Goal: Information Seeking & Learning: Understand process/instructions

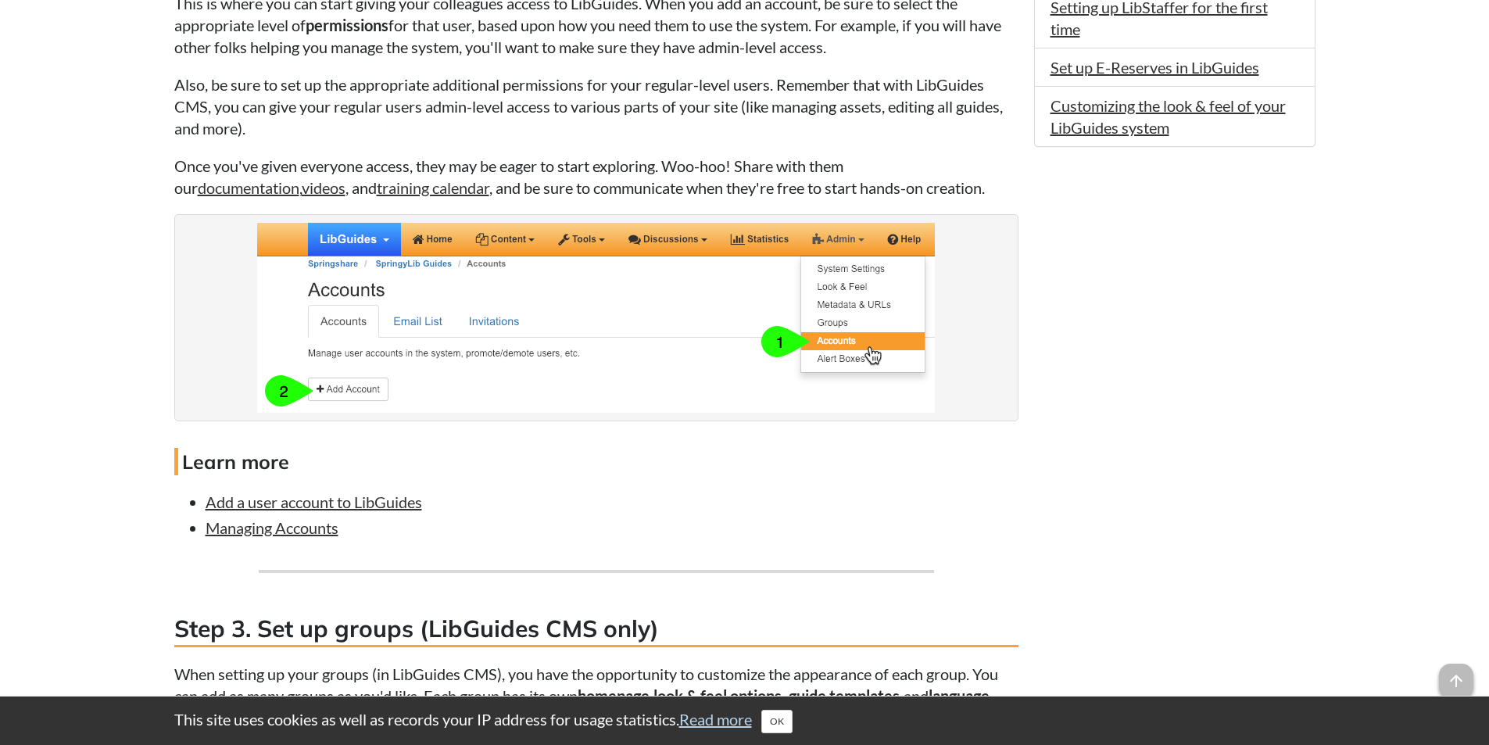
scroll to position [1564, 0]
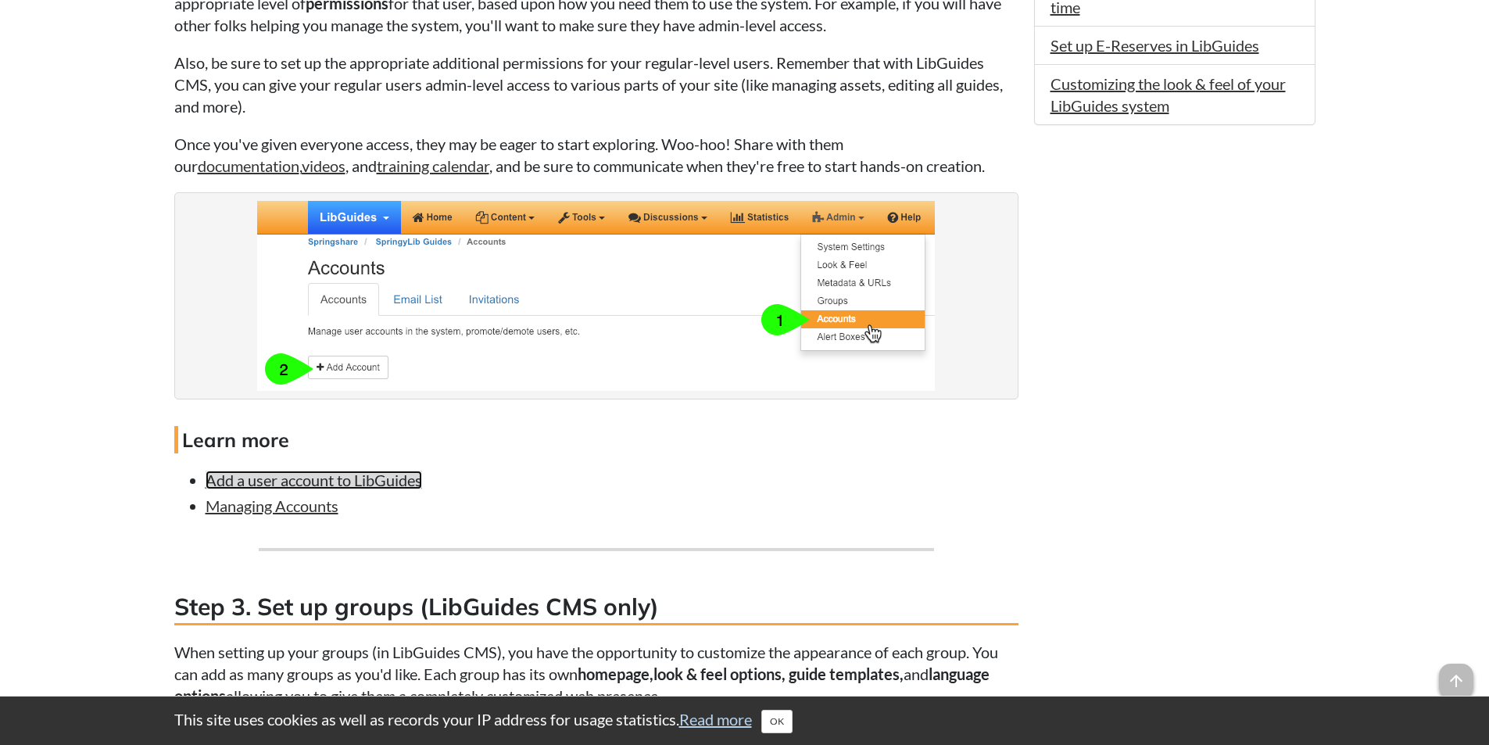
click at [389, 485] on link "Add a user account to LibGuides" at bounding box center [314, 480] width 217 height 19
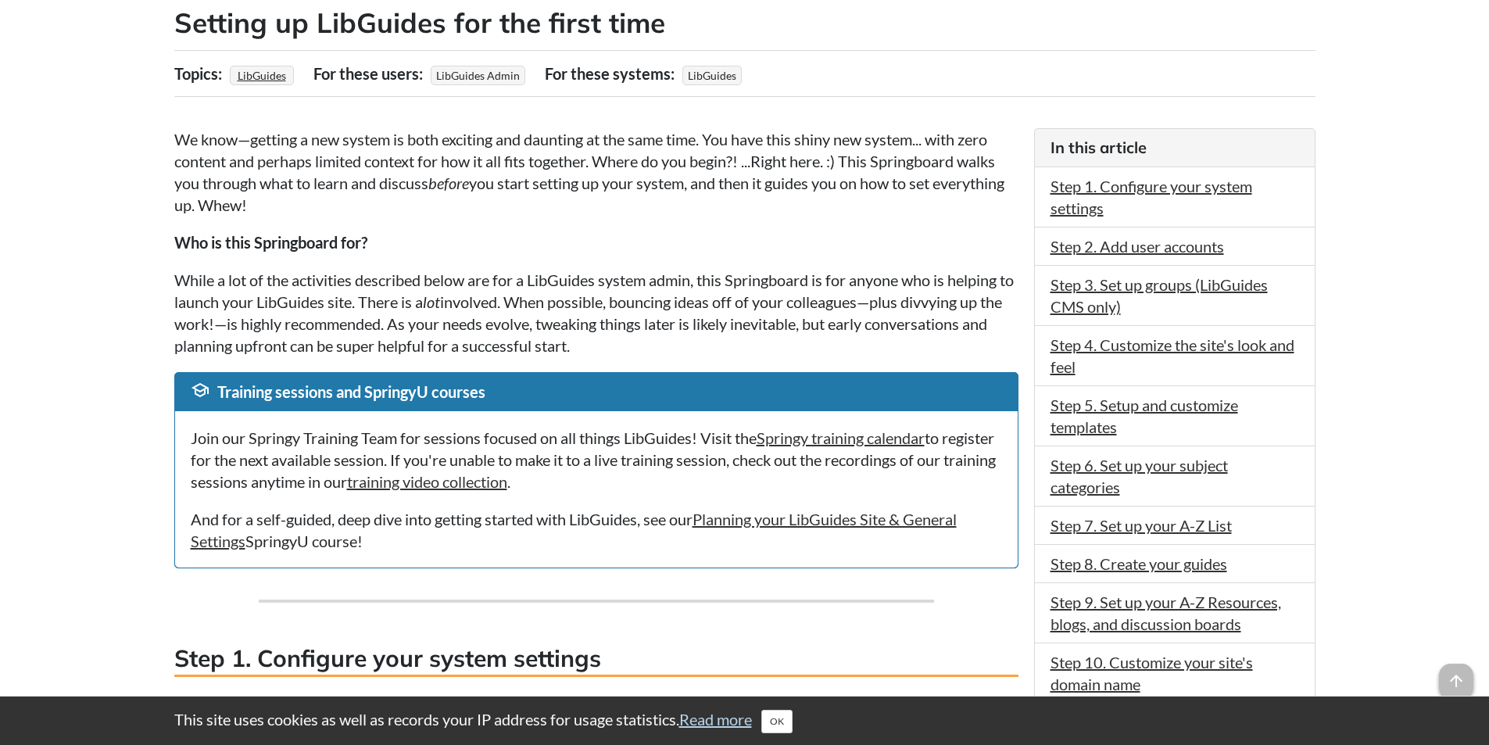
scroll to position [313, 0]
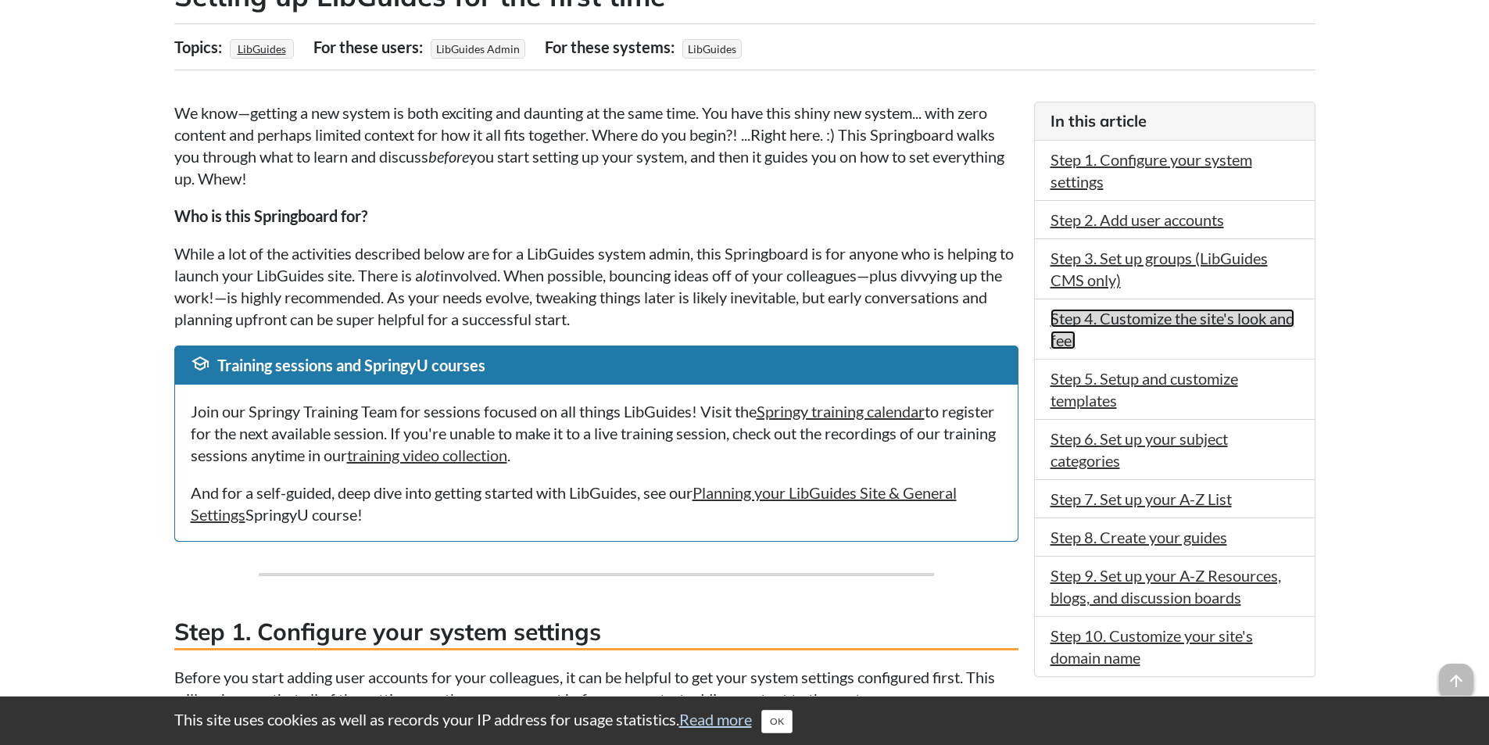
click at [1185, 324] on link "Step 4. Customize the site's look and feel" at bounding box center [1173, 329] width 244 height 41
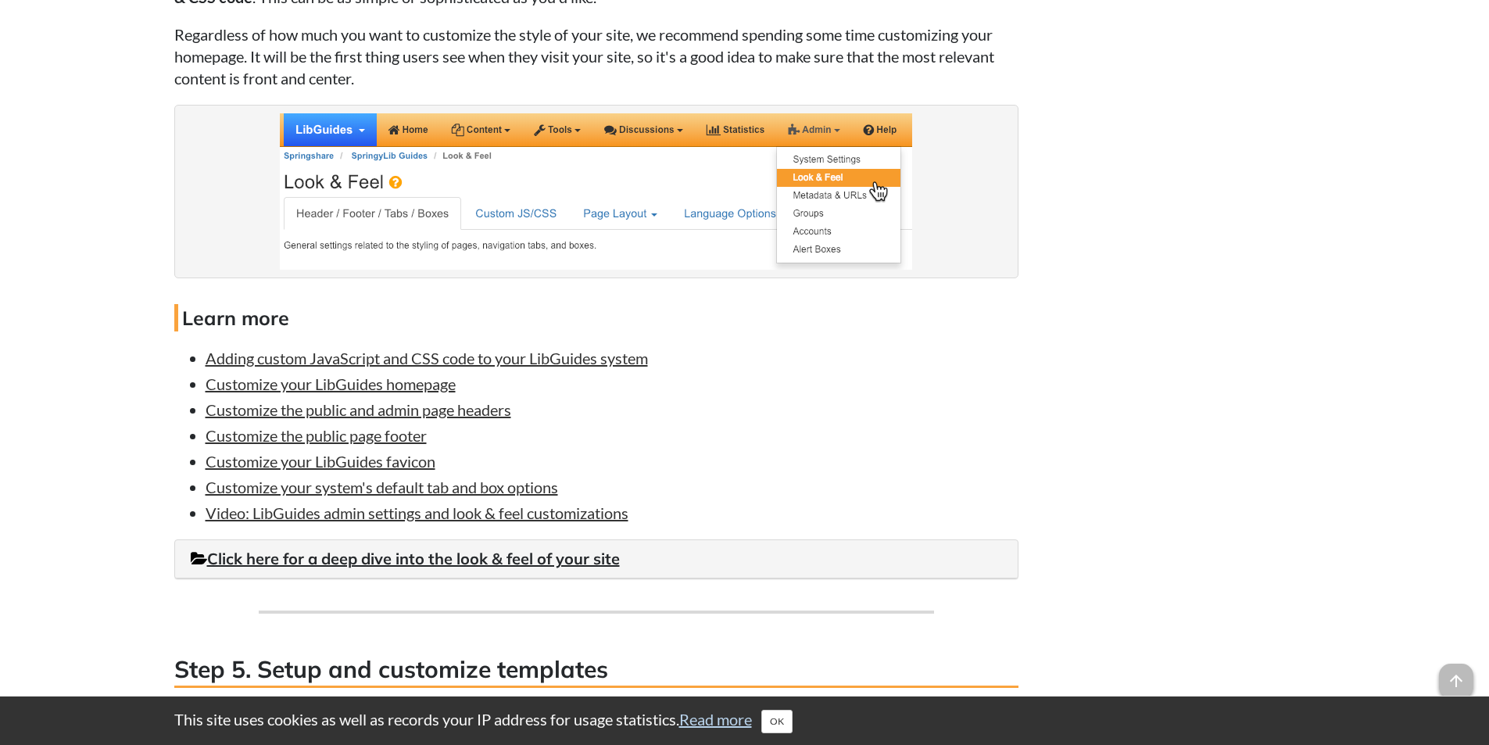
scroll to position [2916, 0]
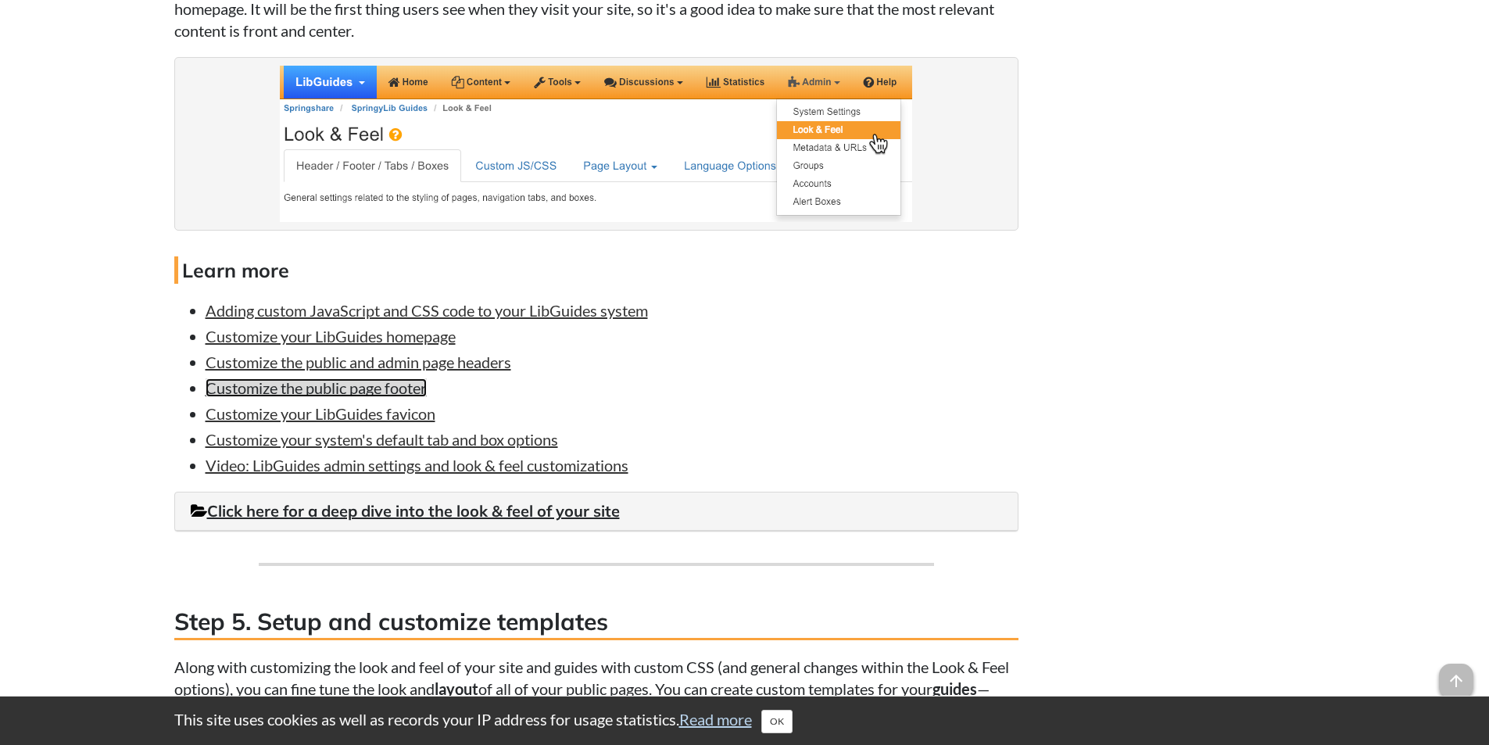
click at [328, 386] on link "Customize the public page footer" at bounding box center [316, 387] width 221 height 19
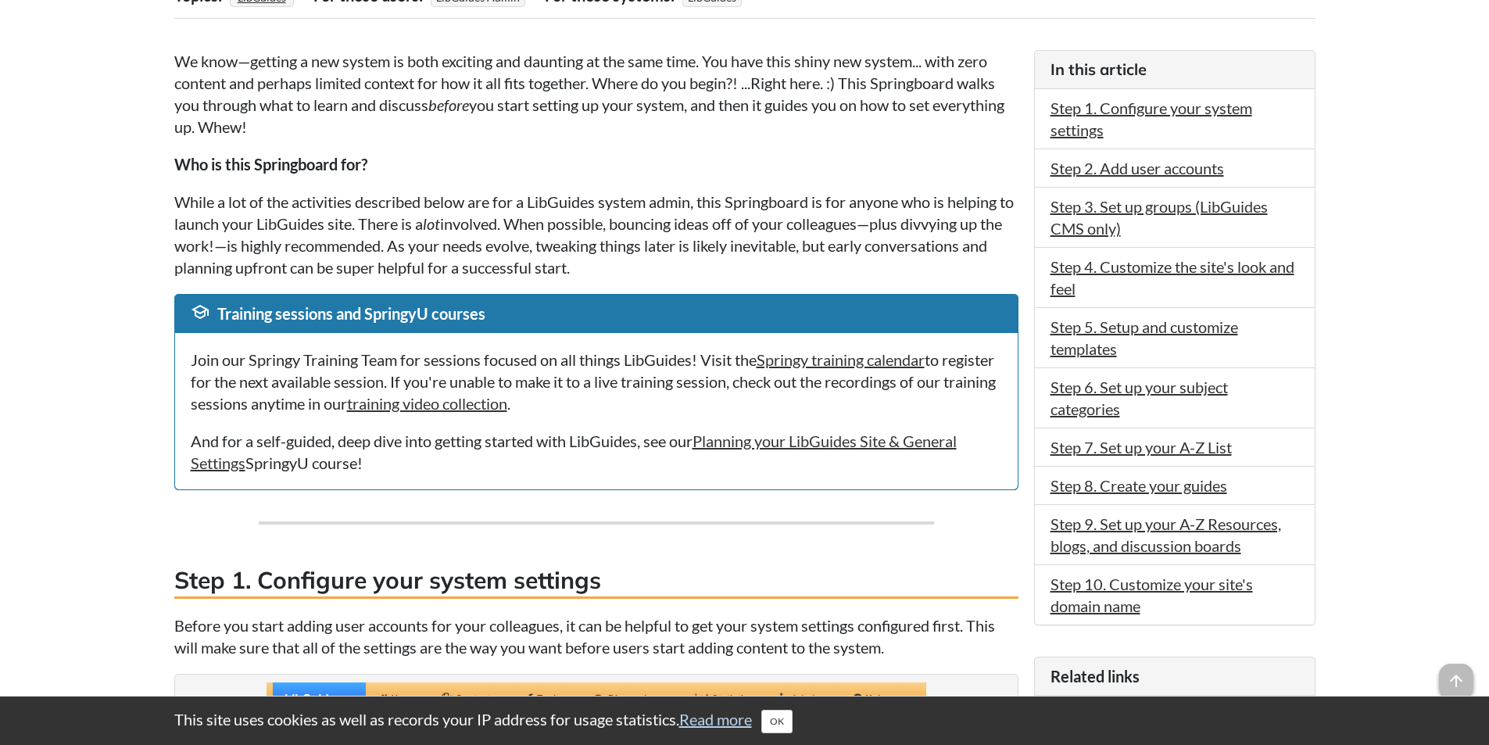
scroll to position [391, 0]
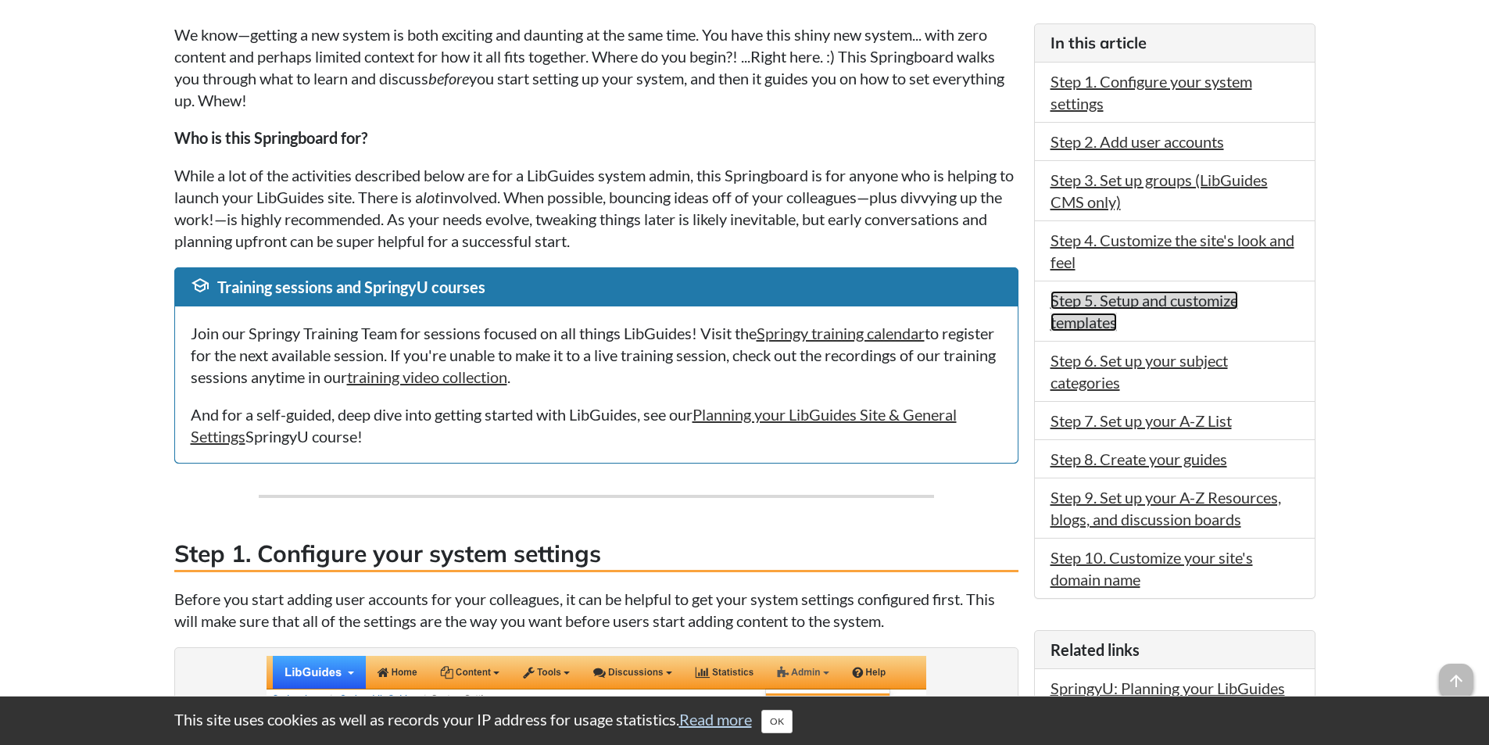
click at [1145, 303] on link "Step 5. Setup and customize templates" at bounding box center [1145, 311] width 188 height 41
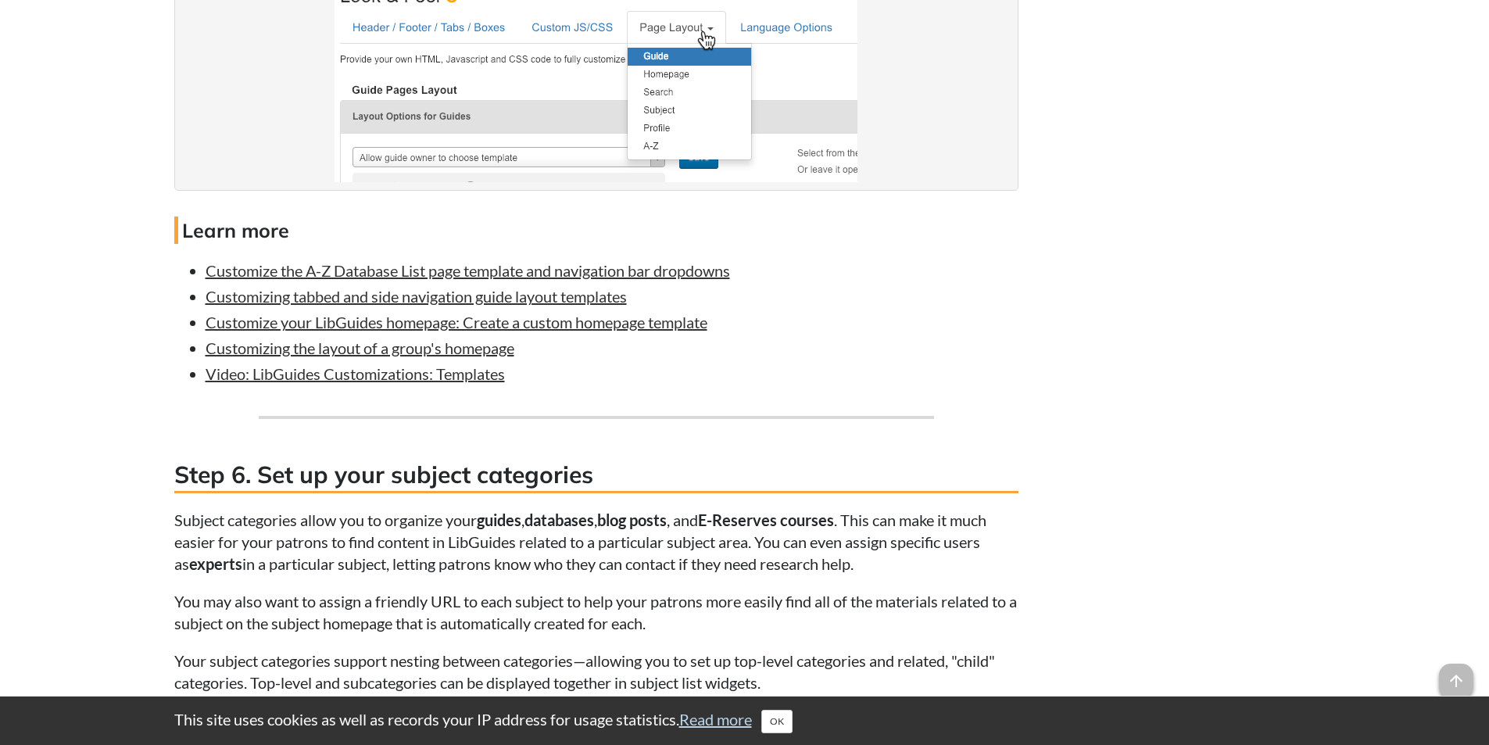
scroll to position [3755, 0]
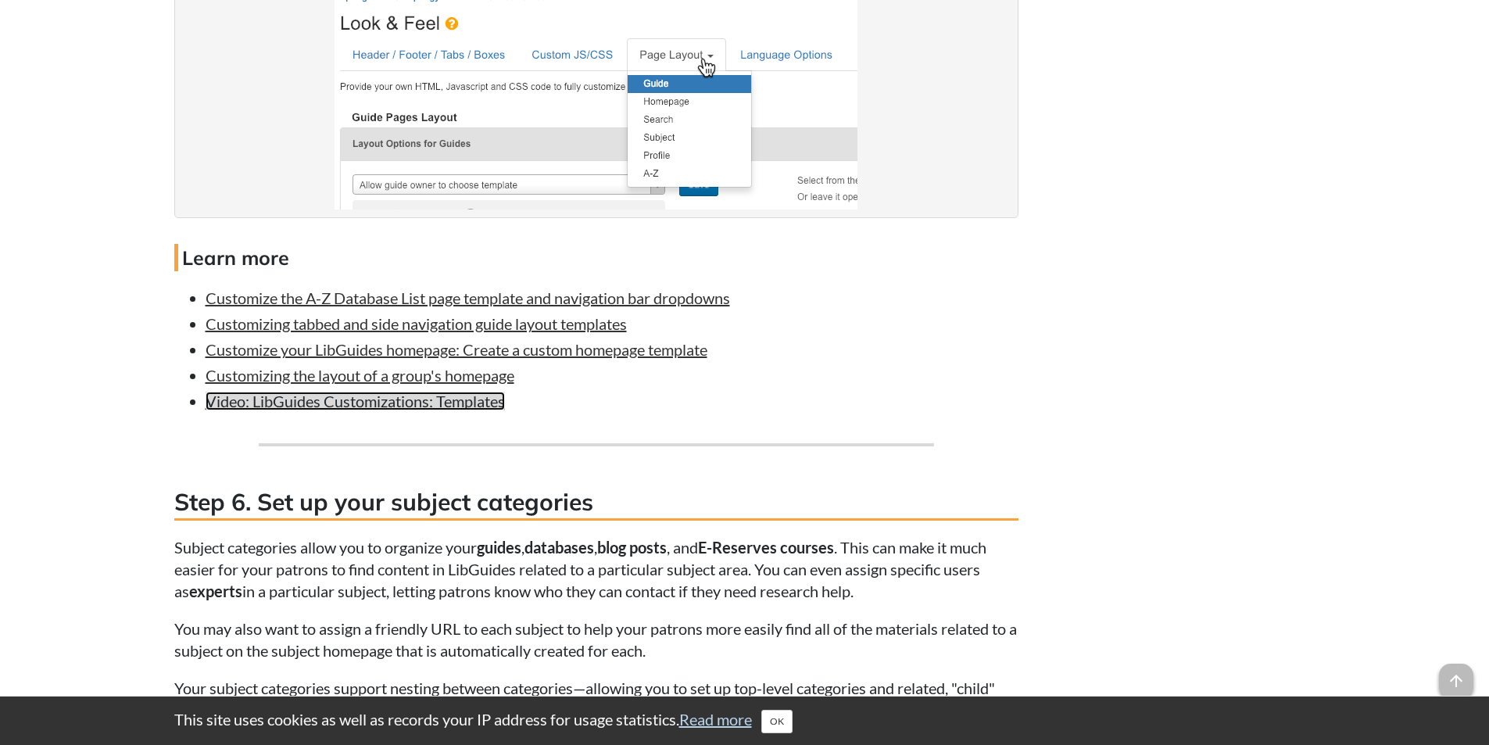
click at [364, 399] on link "Video: LibGuides Customizations: Templates" at bounding box center [355, 401] width 299 height 19
